Goal: Transaction & Acquisition: Purchase product/service

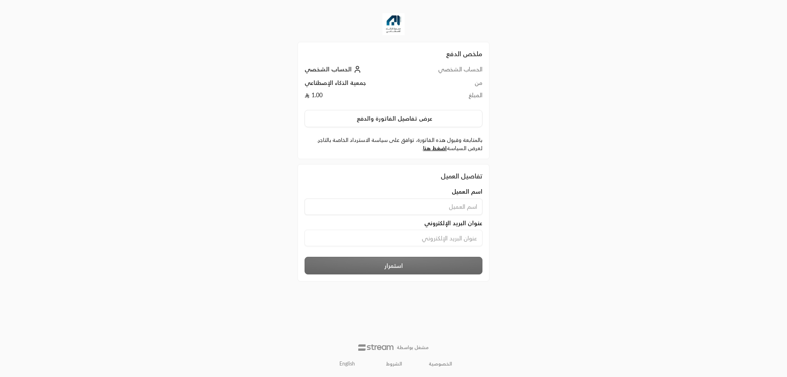
drag, startPoint x: 0, startPoint y: 0, endPoint x: 409, endPoint y: 207, distance: 458.0
click at [409, 207] on input at bounding box center [394, 206] width 178 height 16
type input "ahmedelmallah"
click at [409, 232] on input at bounding box center [394, 238] width 178 height 16
click at [430, 231] on input "ahmedelmalalh840" at bounding box center [394, 238] width 178 height 16
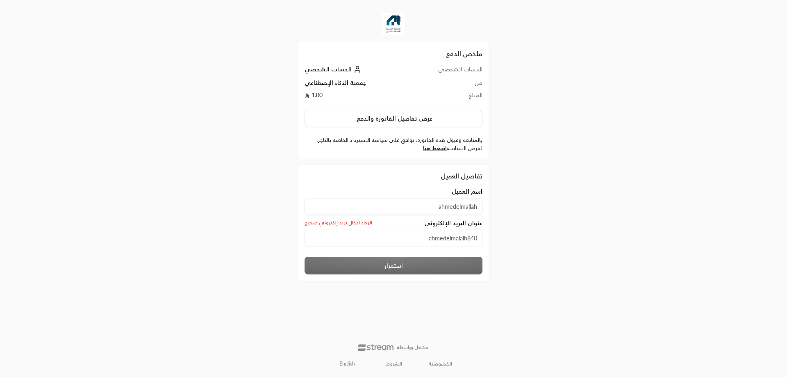
click at [425, 237] on input "ahmedelmalalh840" at bounding box center [394, 238] width 178 height 16
type input "ahmedelmalalh840@"
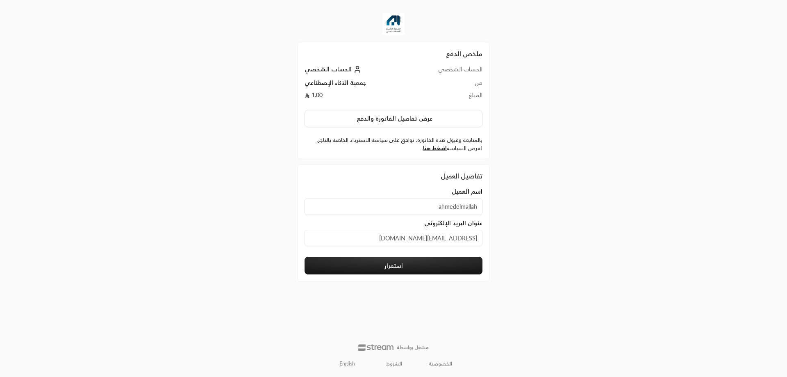
type input "[EMAIL_ADDRESS][DOMAIN_NAME]"
click at [453, 244] on input "[EMAIL_ADDRESS][DOMAIN_NAME]" at bounding box center [394, 238] width 178 height 16
click at [533, 242] on div "ملخص الدفع الحساب الشخصي الحساب الشخصي من جمعية الذكاء الإصطناعي المبلغ 1.00 عر…" at bounding box center [394, 188] width 394 height 377
click at [423, 265] on button "استمرار" at bounding box center [394, 266] width 178 height 18
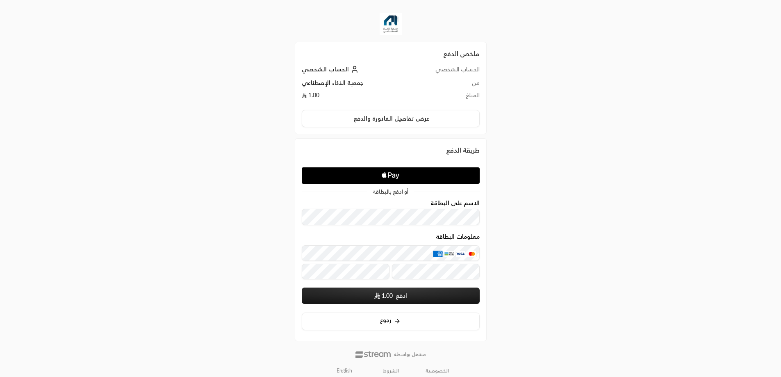
click at [369, 237] on div "معلومات البطاقة" at bounding box center [391, 237] width 178 height 9
click at [639, 232] on div "ملخص الدفع الحساب الشخصي الحساب الشخصي من جمعية الذكاء الإصطناعي المبلغ 1.00 عر…" at bounding box center [390, 192] width 781 height 384
click at [422, 292] on button "ادفع 1.00" at bounding box center [391, 295] width 178 height 16
